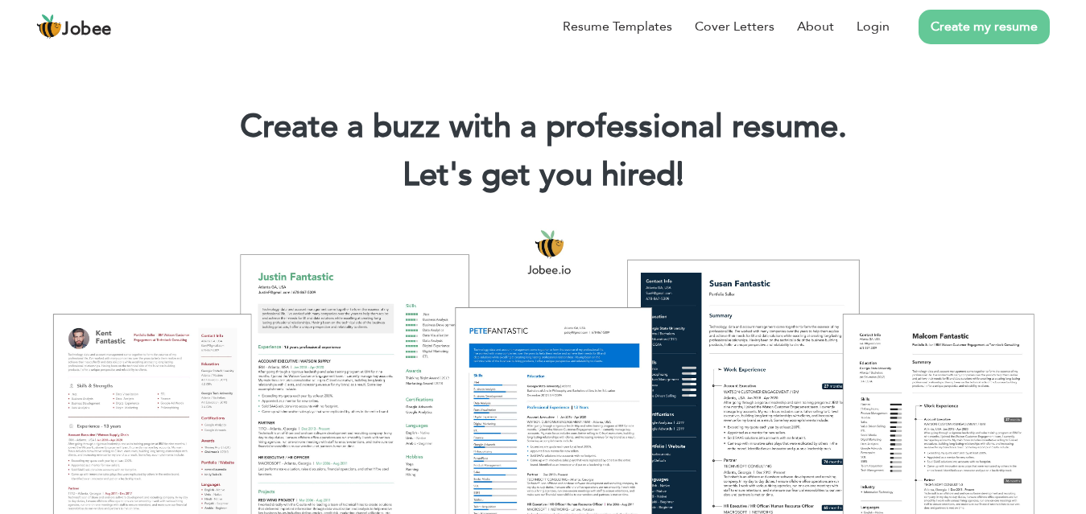
click at [981, 25] on link "Create my resume" at bounding box center [984, 27] width 131 height 35
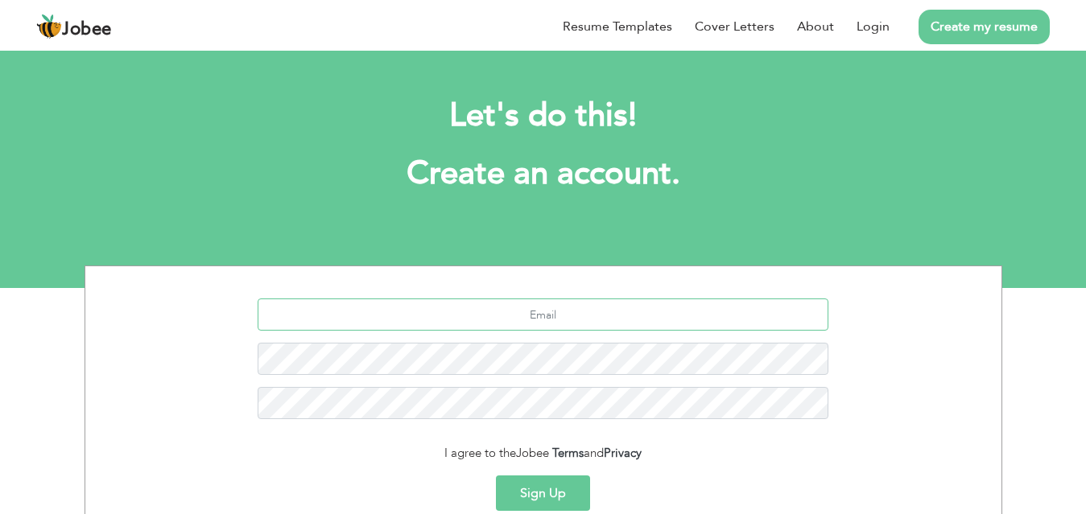
click at [308, 320] on input "text" at bounding box center [543, 315] width 571 height 32
click at [324, 316] on input "text" at bounding box center [543, 315] width 571 height 32
click at [337, 312] on input "text" at bounding box center [543, 315] width 571 height 32
click at [349, 319] on input "text" at bounding box center [543, 315] width 571 height 32
type input "ff"
